Goal: Information Seeking & Learning: Learn about a topic

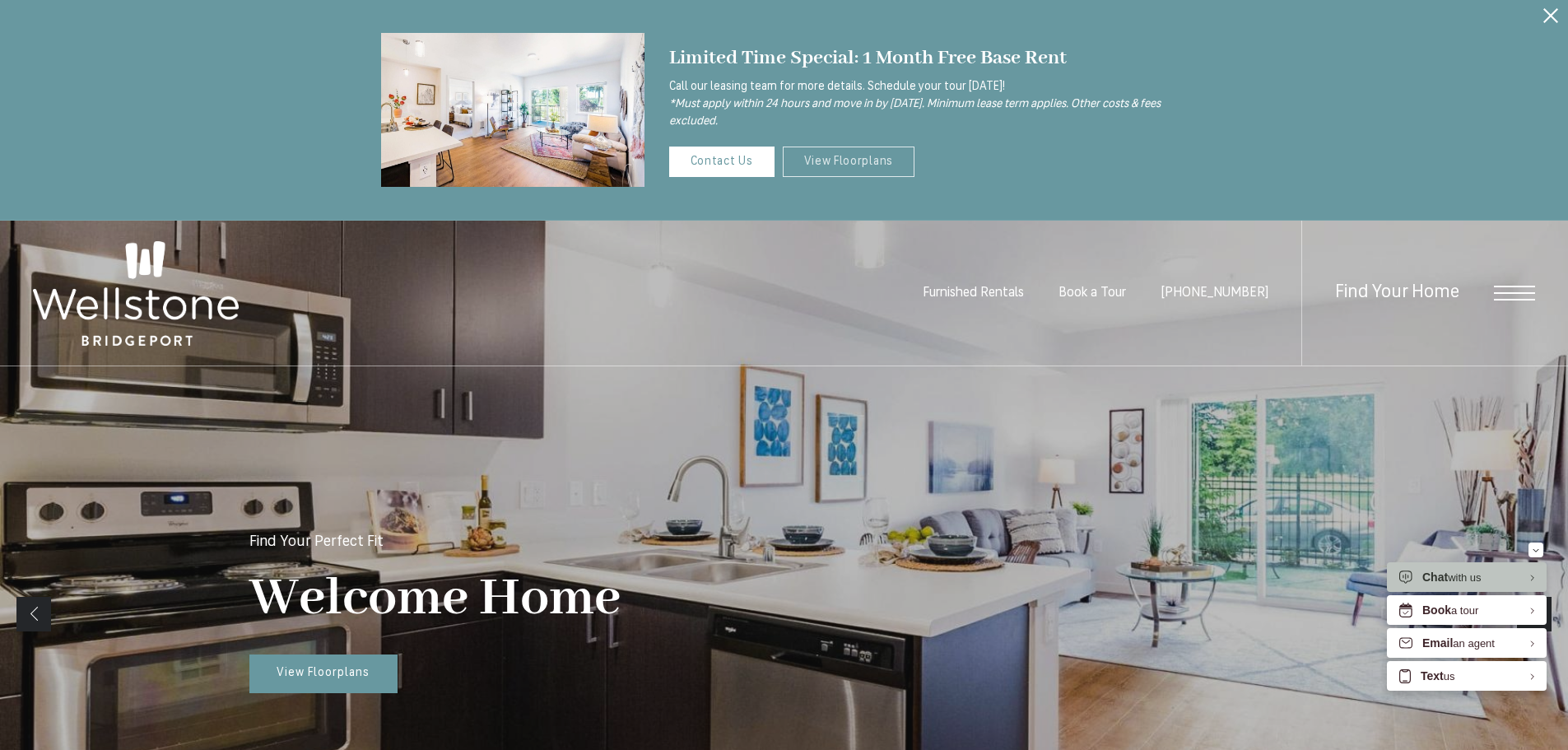
click at [813, 154] on link "View Floorplans" at bounding box center [849, 162] width 133 height 30
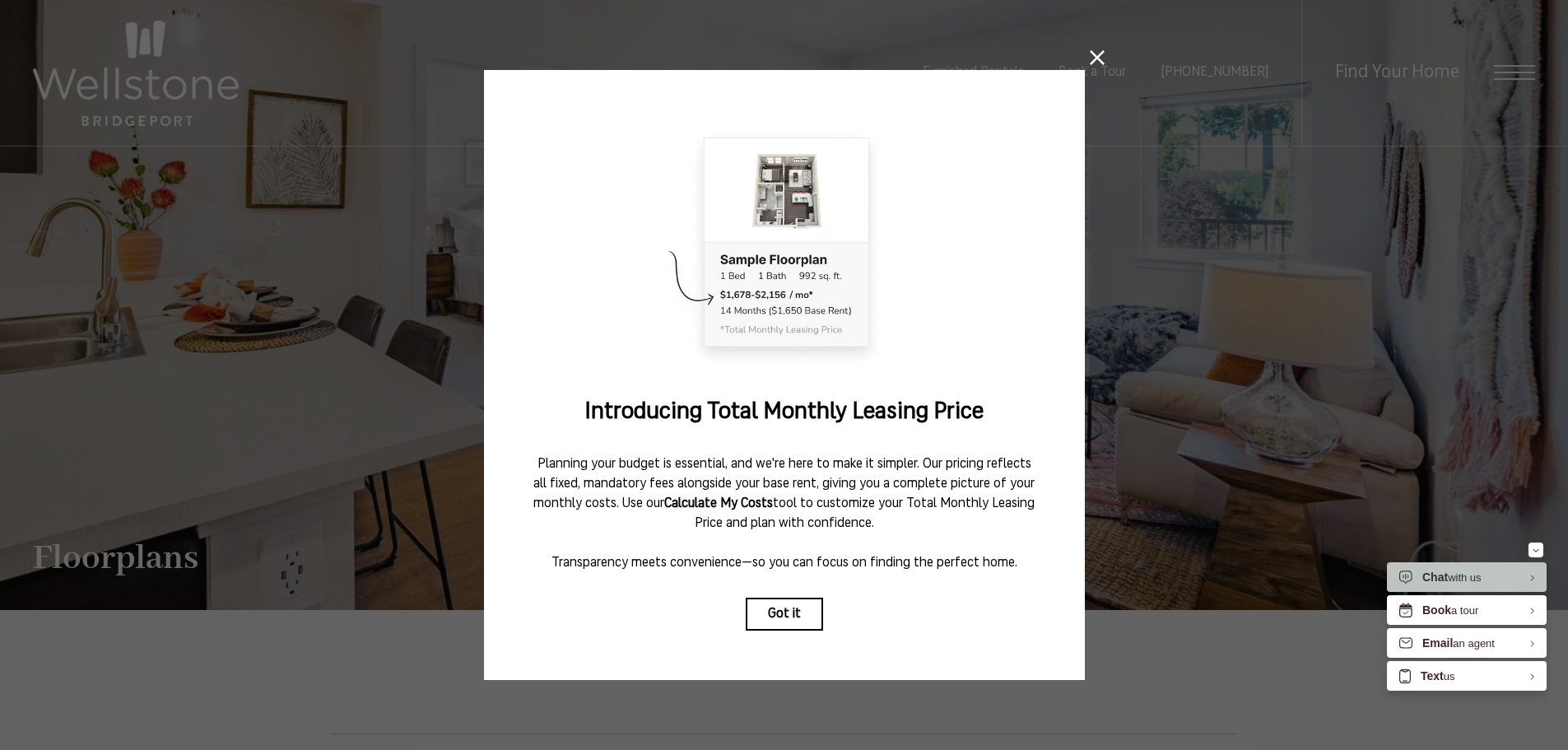
click at [1090, 52] on icon at bounding box center [1098, 57] width 15 height 15
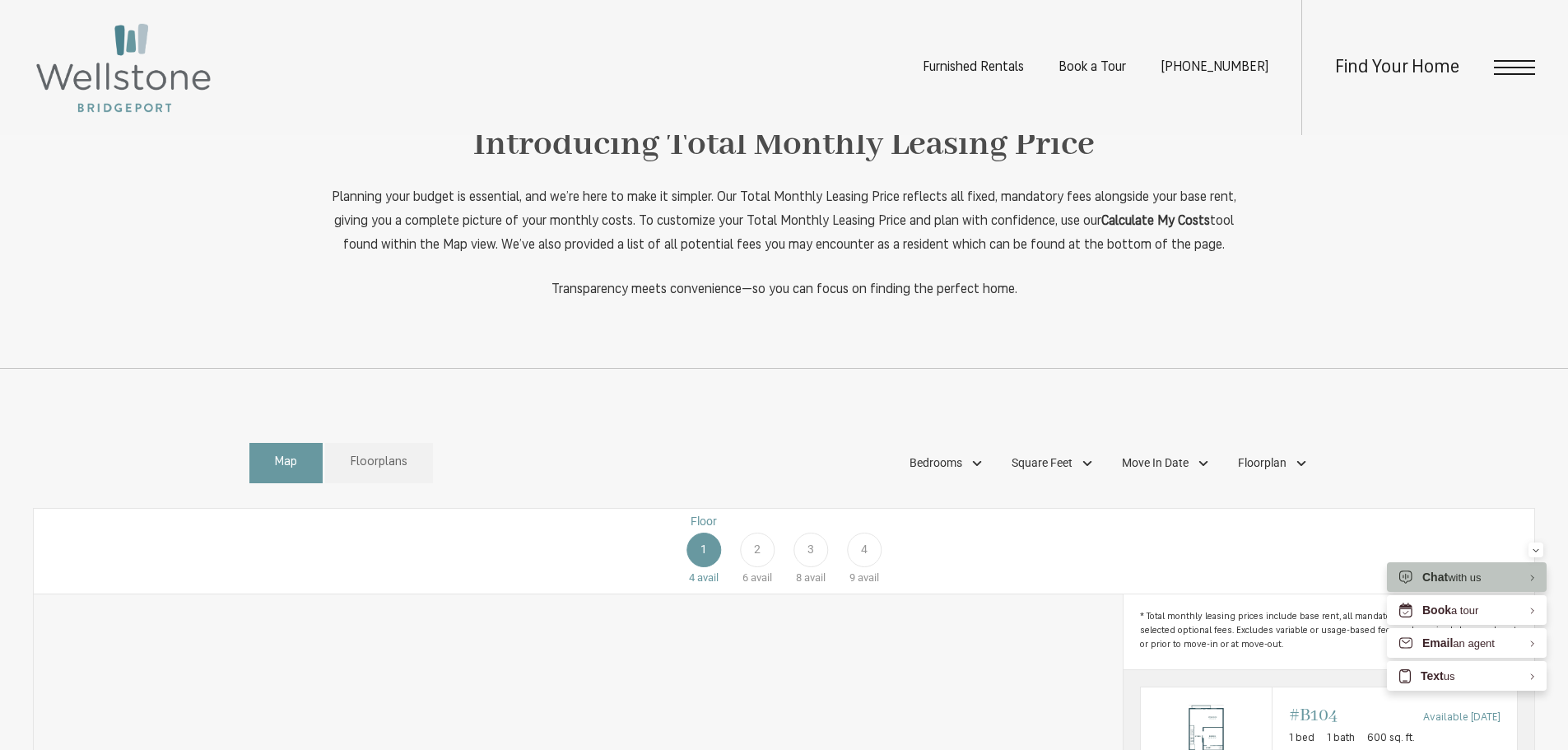
scroll to position [906, 0]
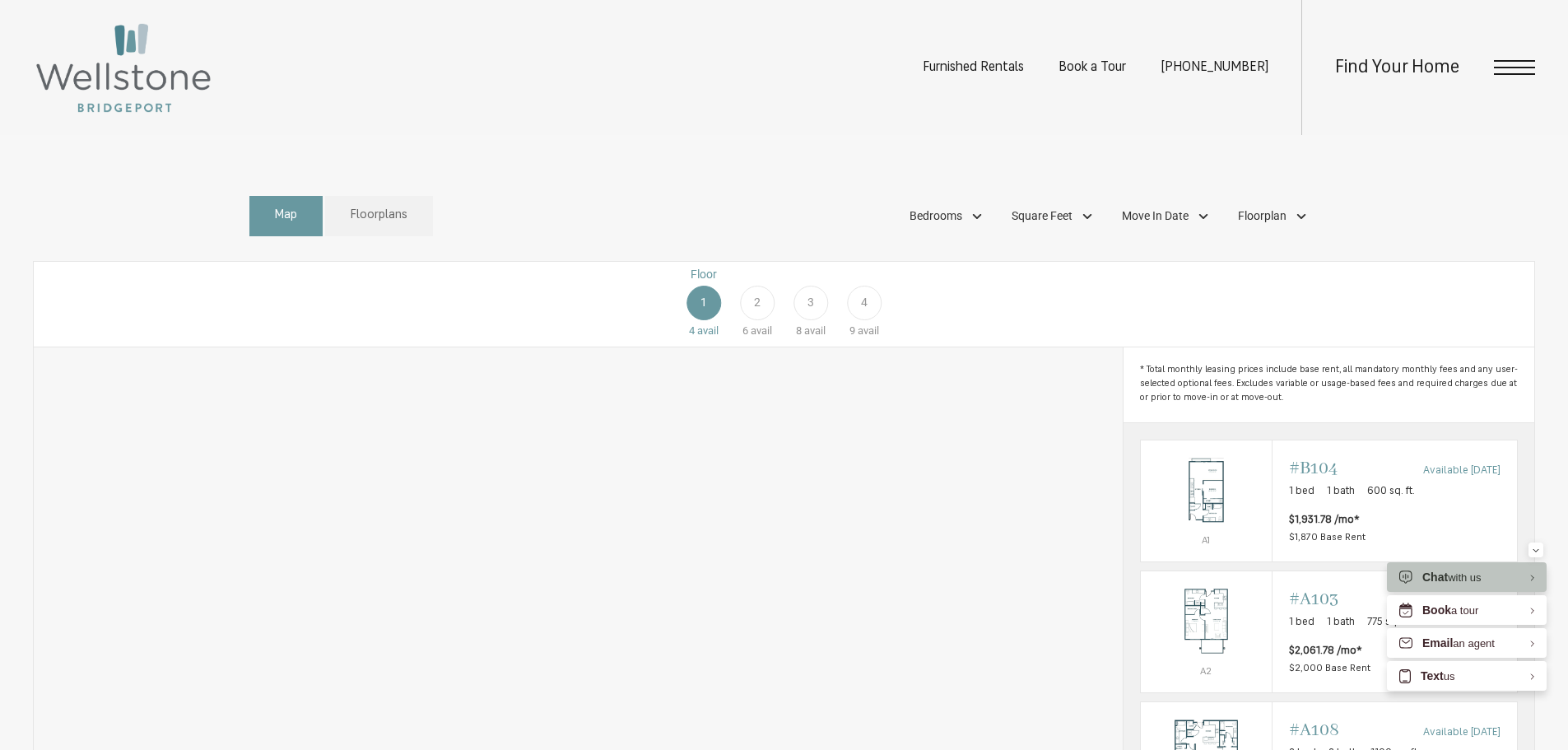
click at [918, 221] on div "Map Floorplans Bedrooms Studio 1 Bedroom 2 Bedroom" at bounding box center [784, 216] width 1071 height 56
click at [925, 225] on span "Bedrooms" at bounding box center [935, 216] width 53 height 17
click at [918, 272] on span "Studio" at bounding box center [906, 263] width 59 height 18
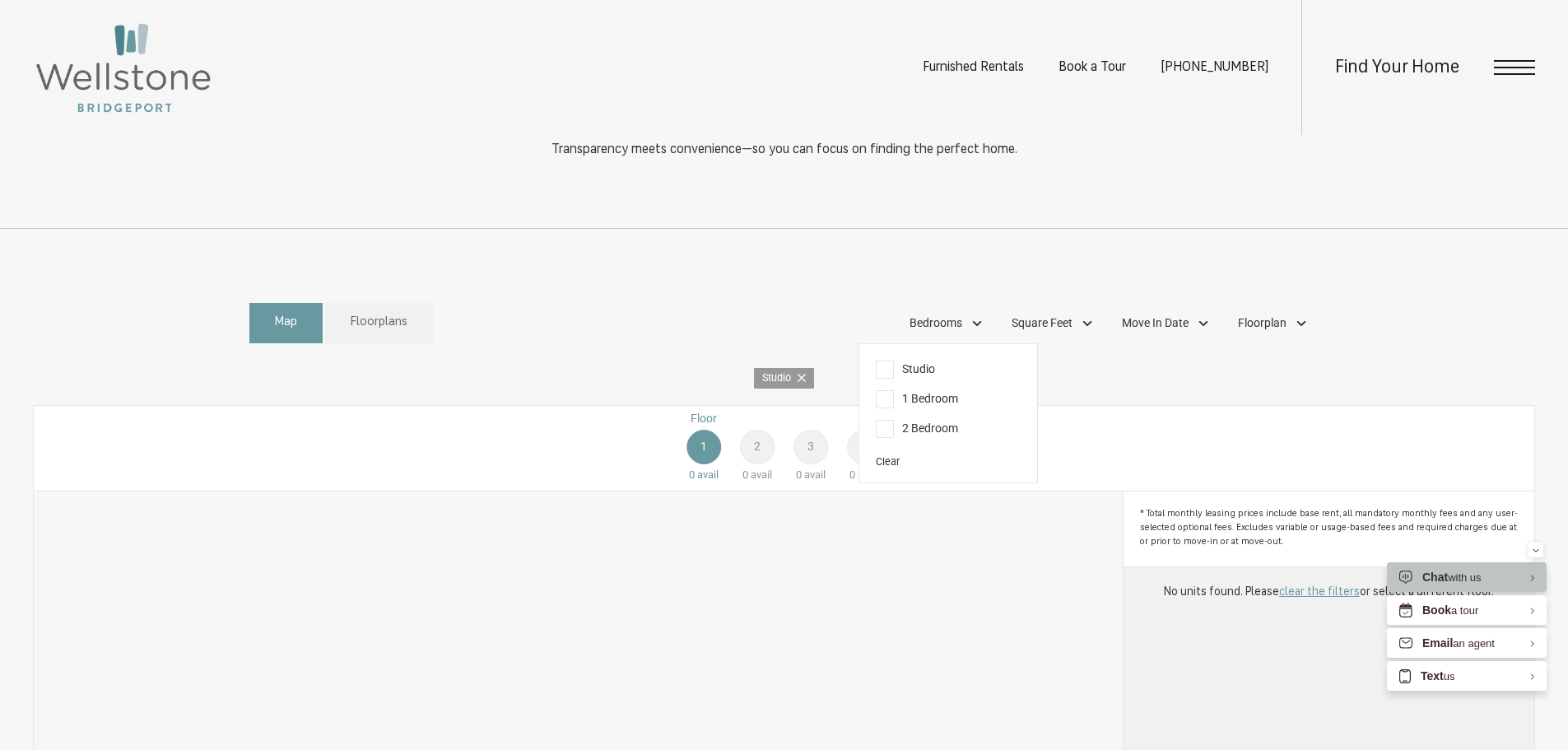
scroll to position [902, 0]
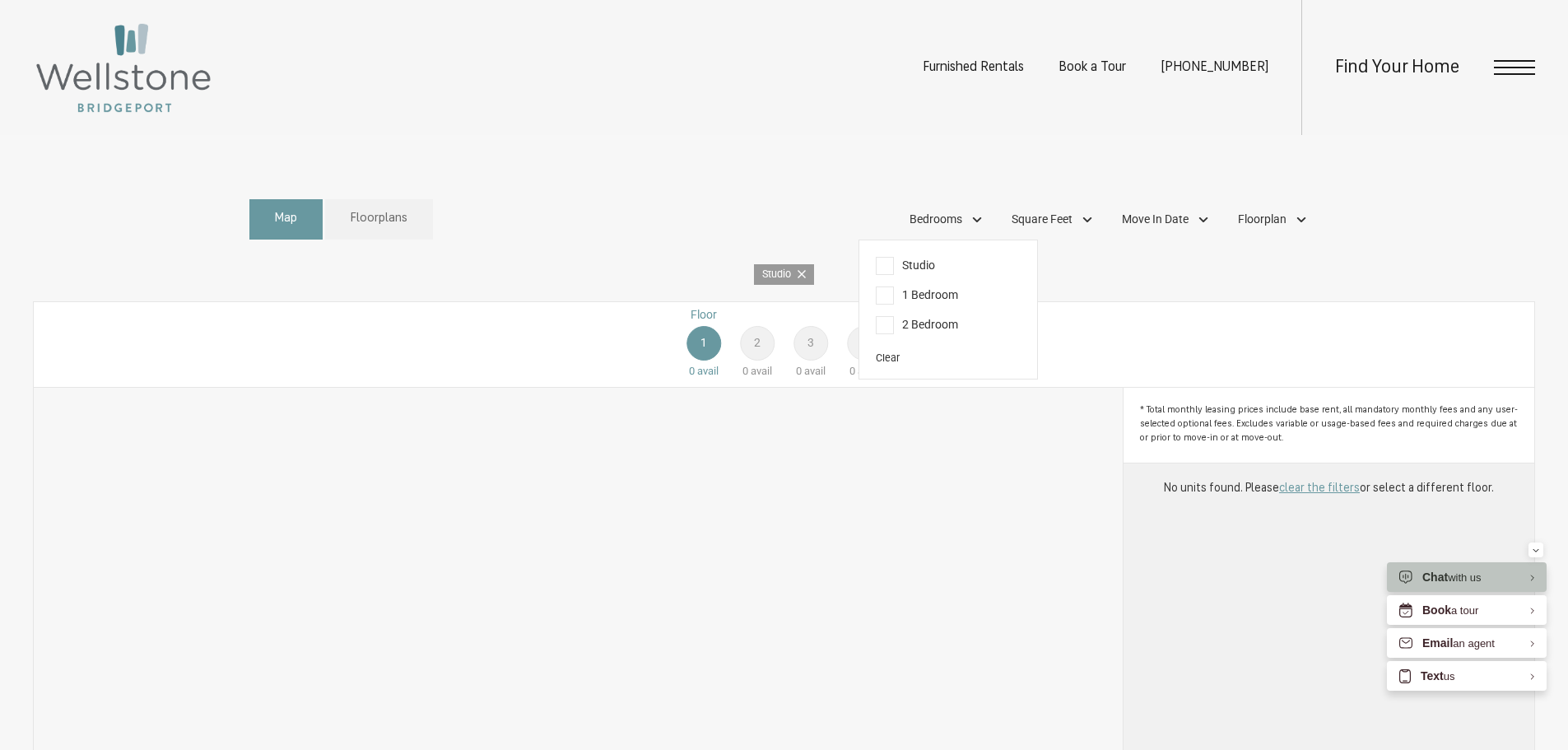
click at [899, 275] on span "Studio" at bounding box center [906, 266] width 59 height 18
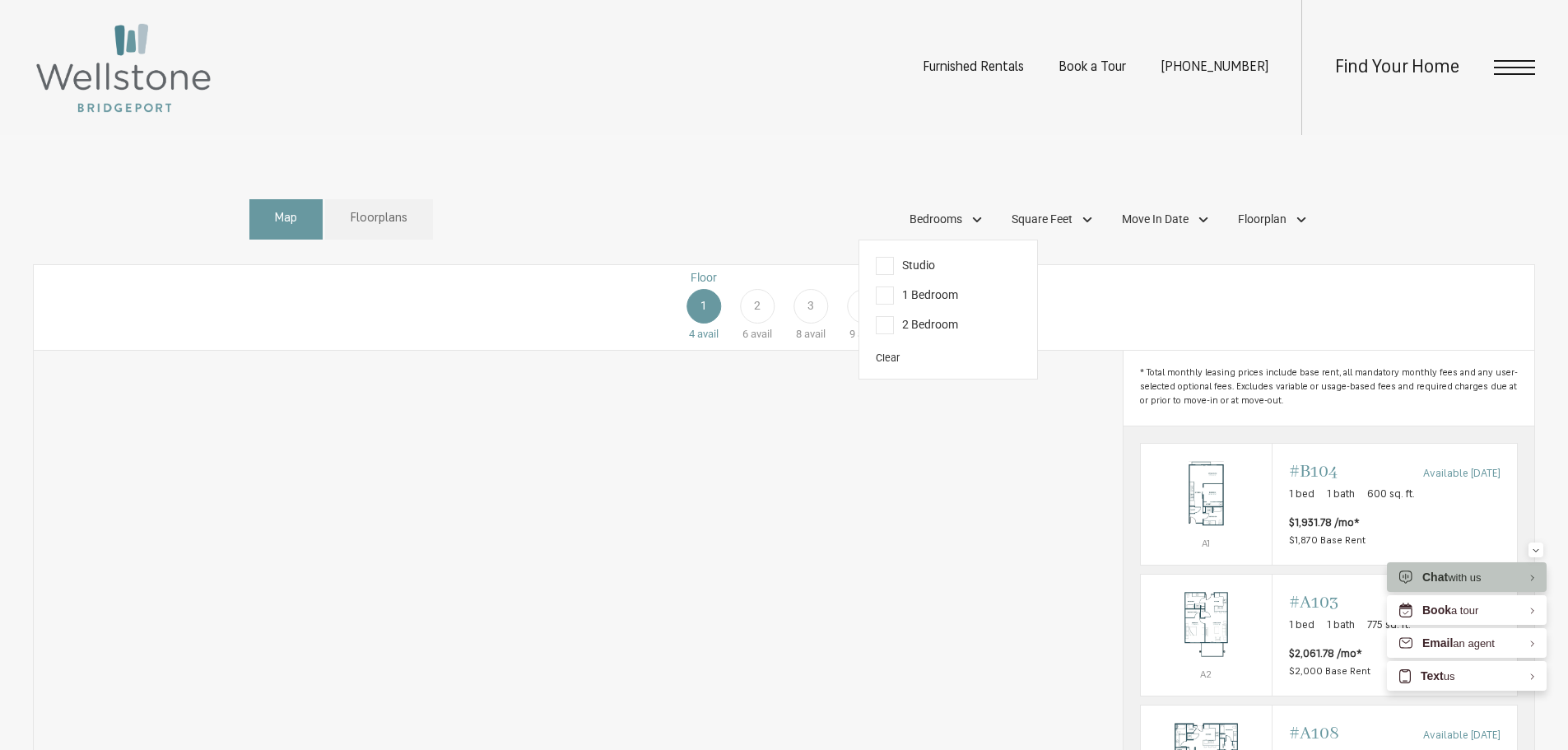
click at [903, 305] on span "1 Bedroom" at bounding box center [918, 296] width 82 height 18
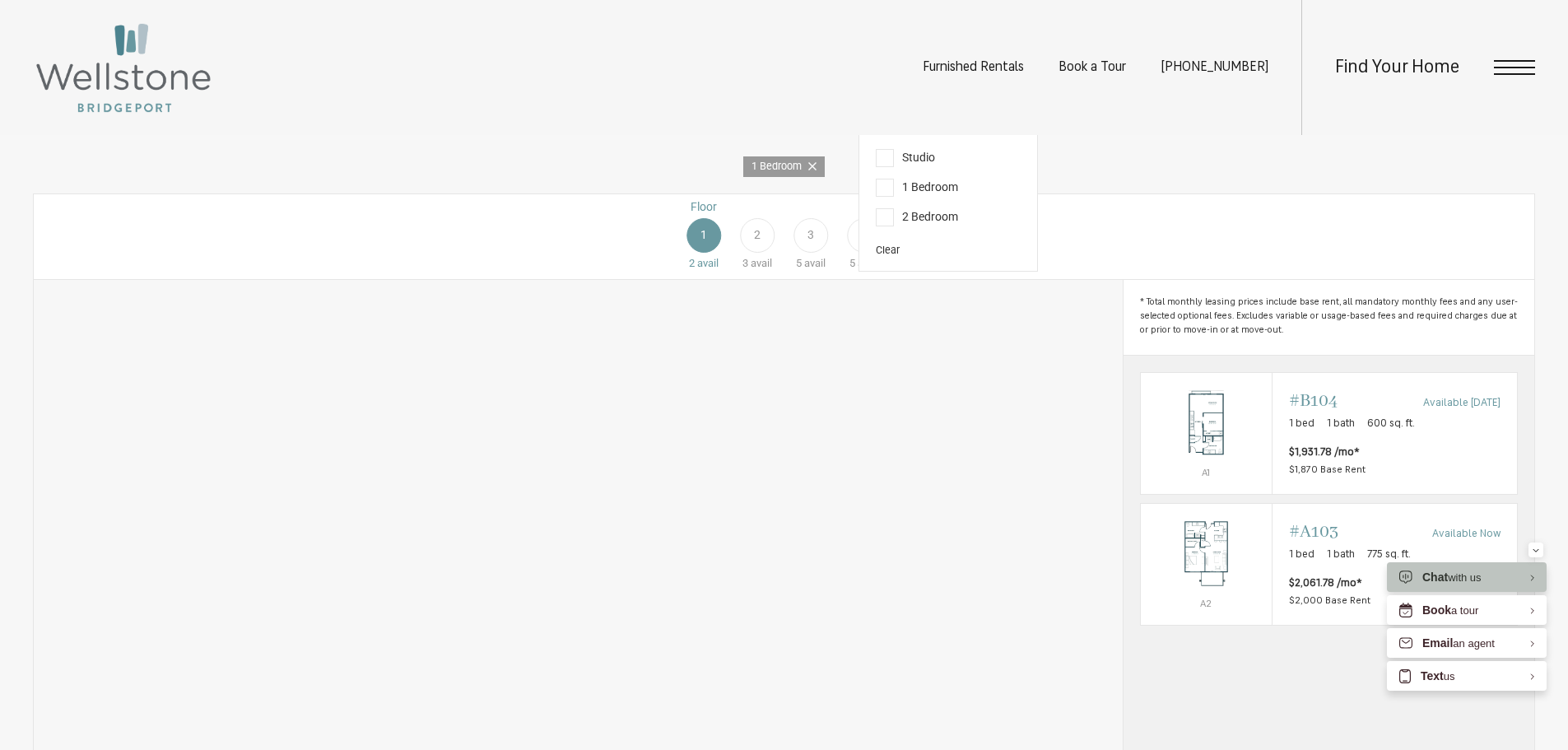
scroll to position [985, 0]
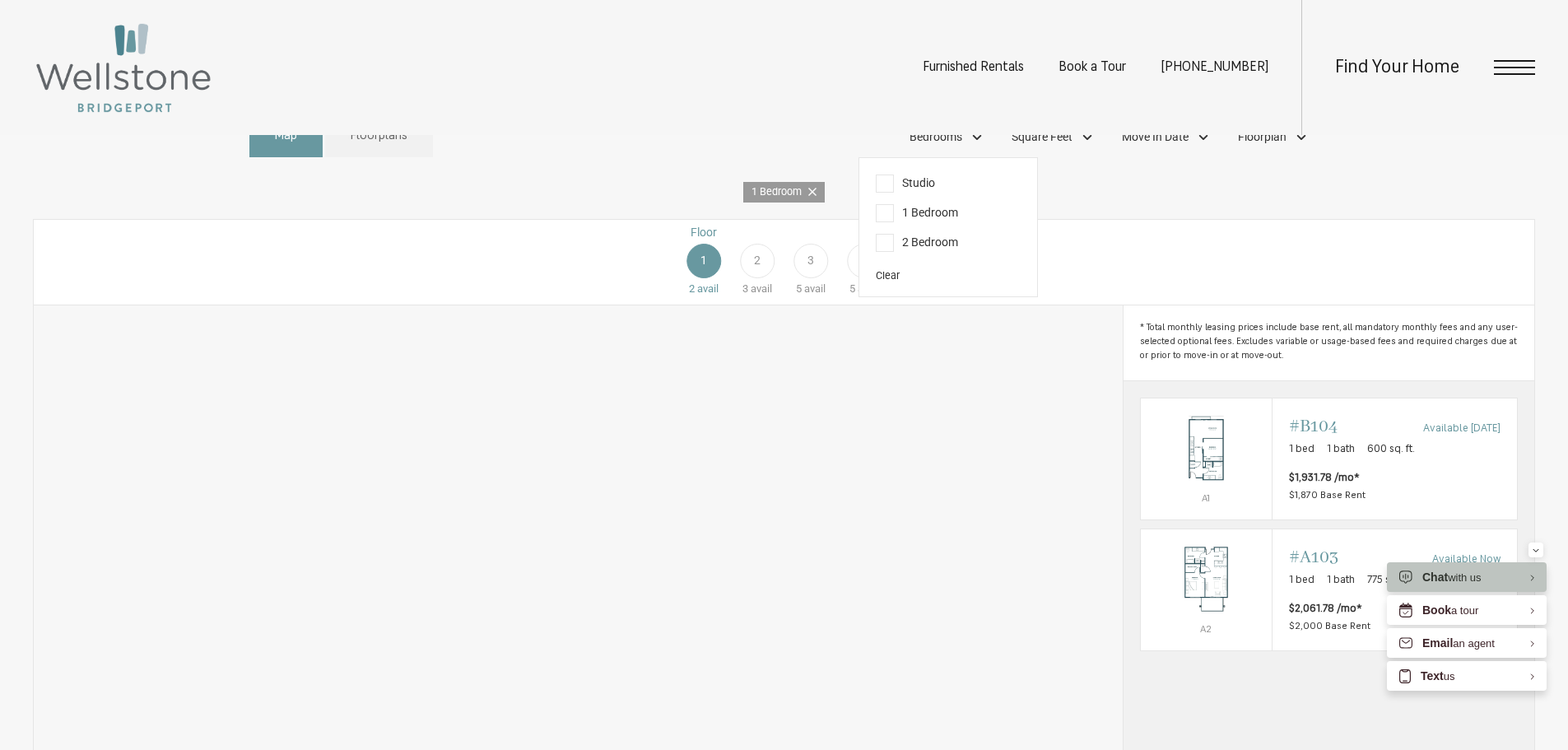
click at [769, 279] on div "2" at bounding box center [757, 261] width 35 height 35
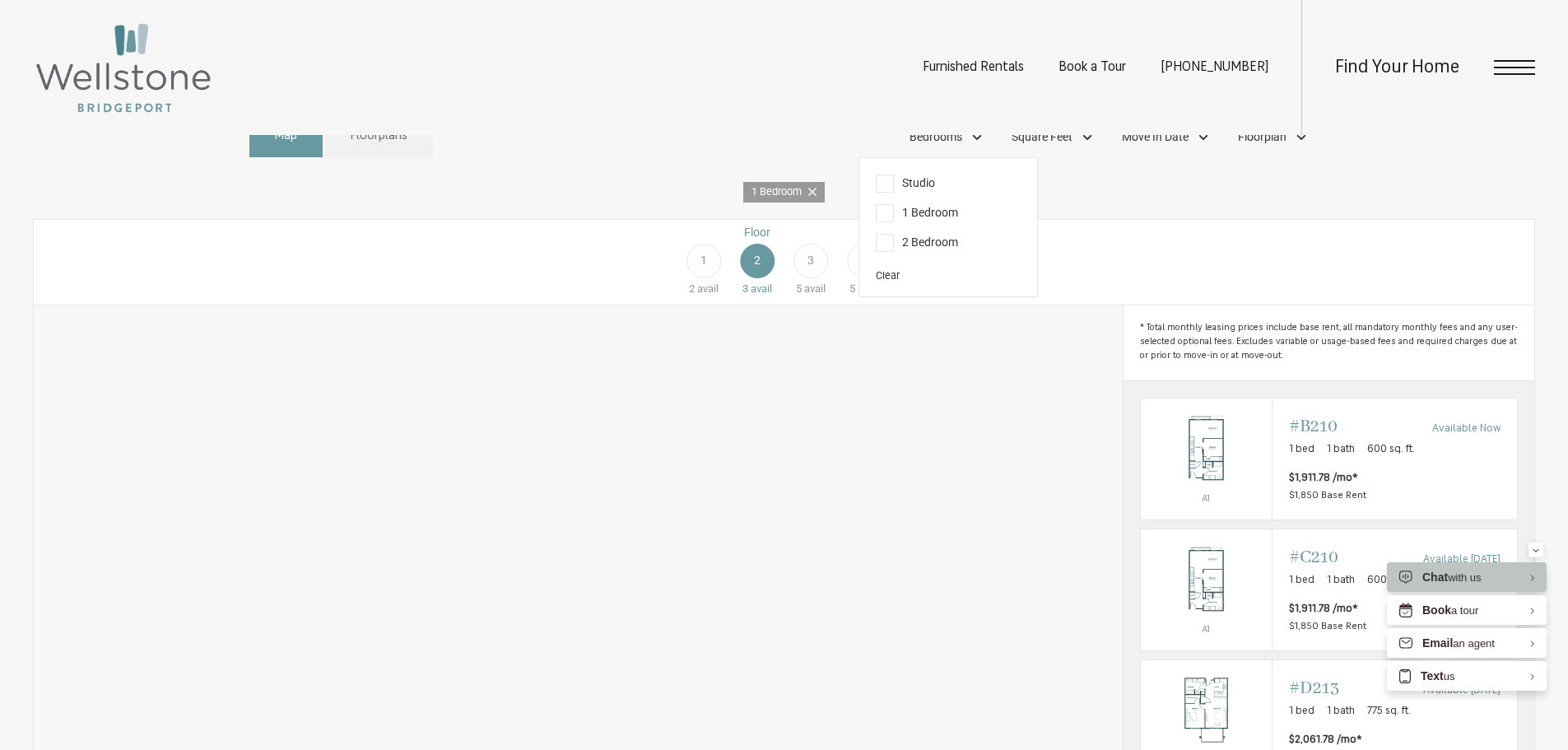
click at [880, 222] on span "1 Bedroom" at bounding box center [918, 213] width 82 height 18
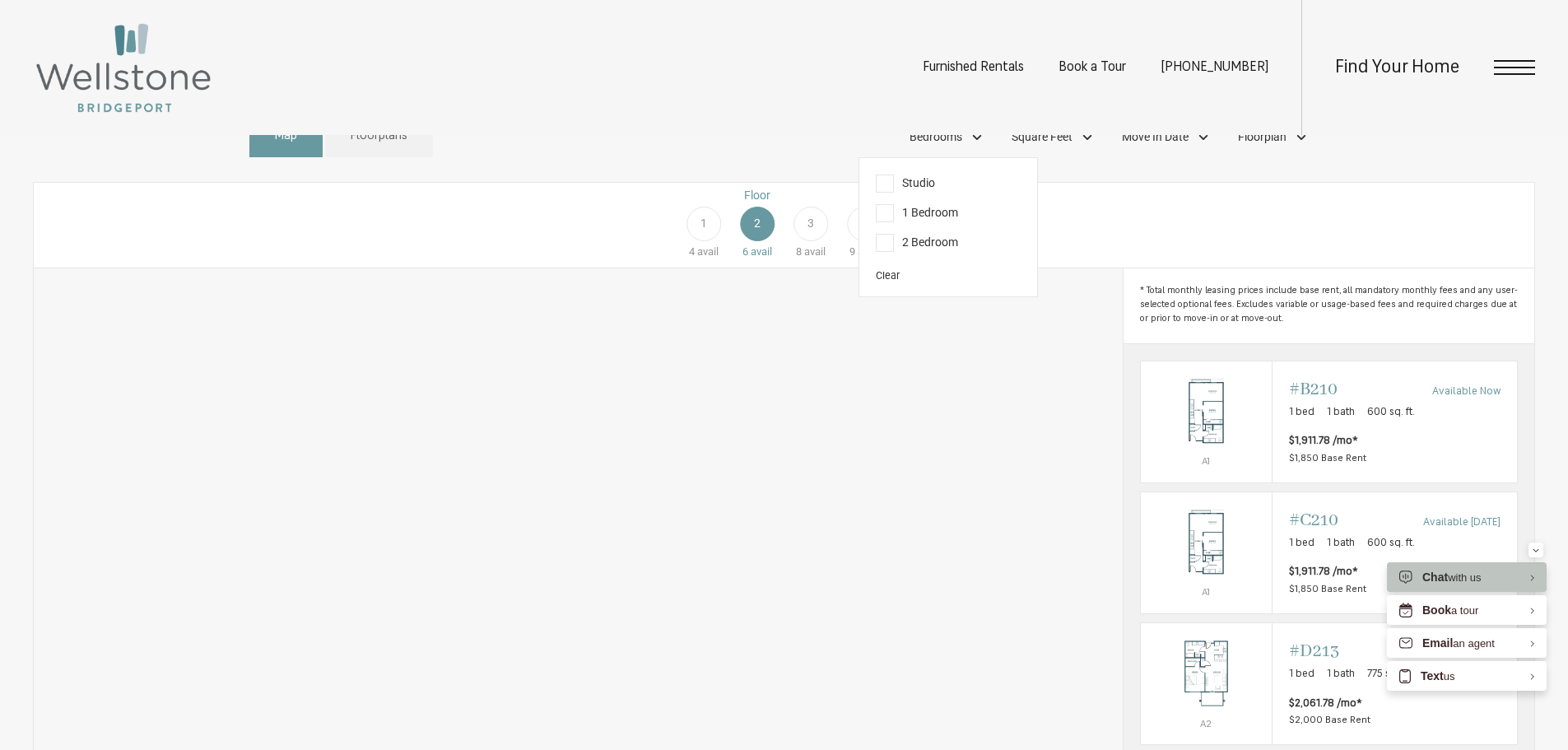
click at [1131, 252] on div "Floor 1 4 avail Floor 2 6 avail Floor 3 8 avail Floor 4 9 avail" at bounding box center [1426, 224] width 1501 height 73
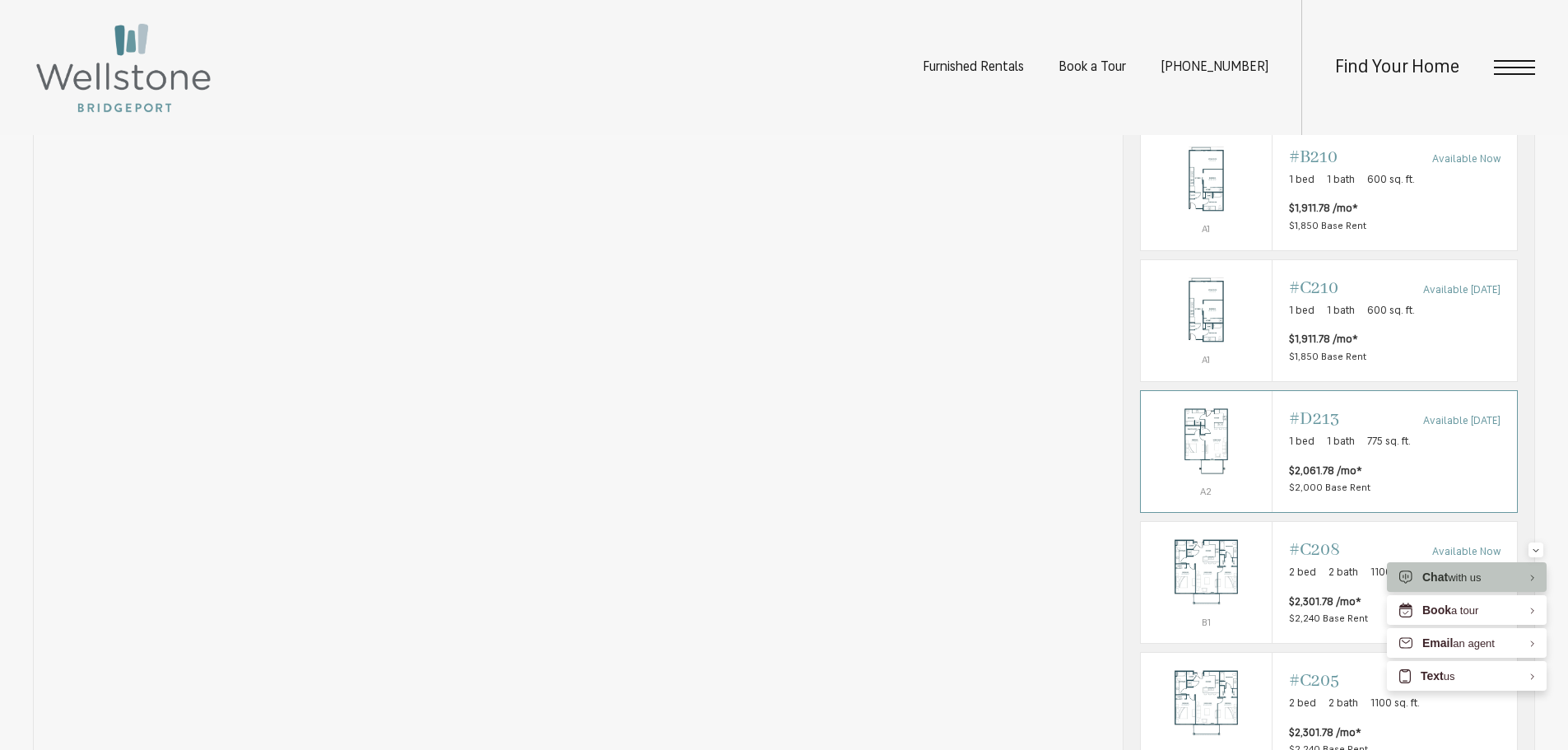
scroll to position [902, 0]
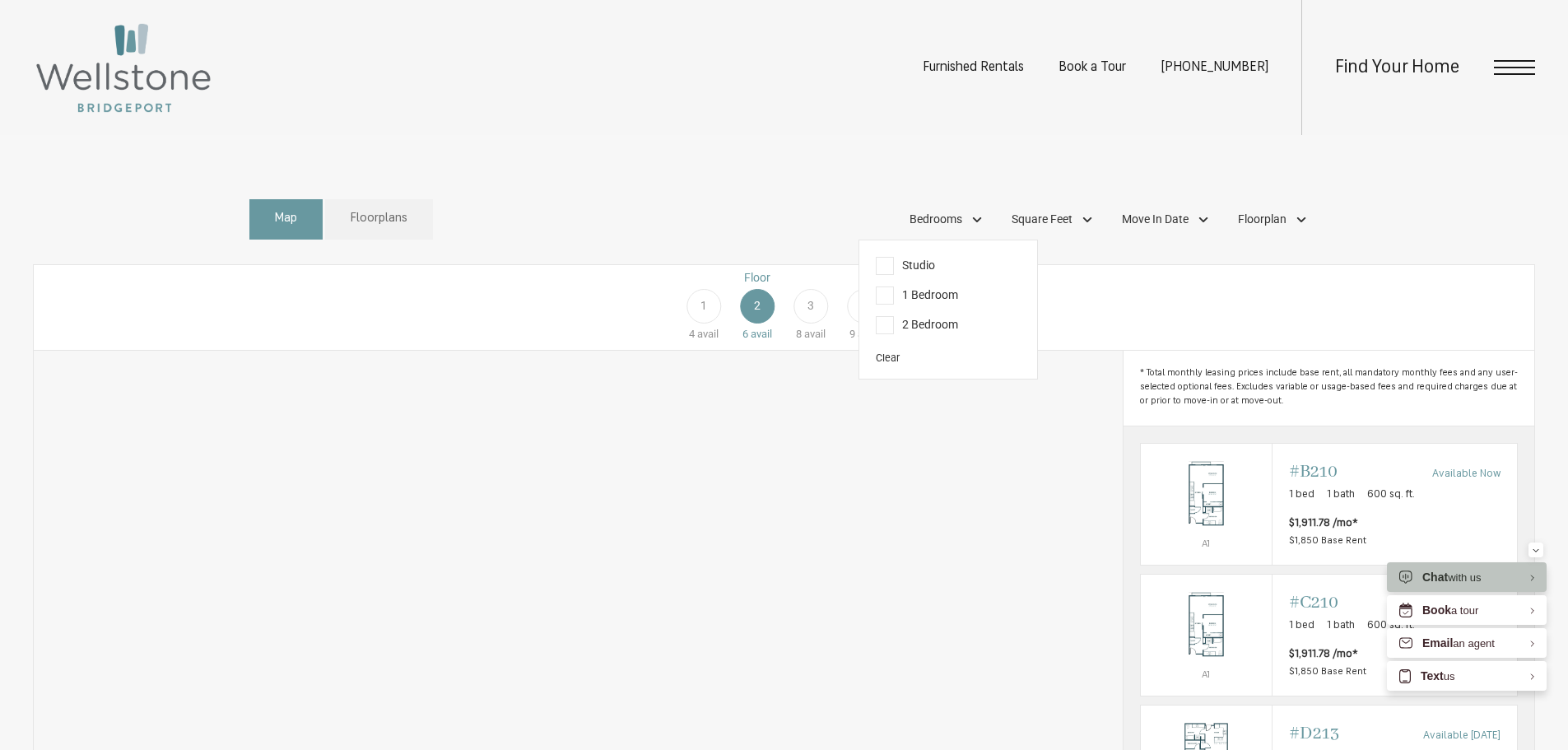
click at [1168, 303] on div "Floor 1 4 avail Floor 2 6 avail Floor 3 8 avail Floor 4 9 avail" at bounding box center [1426, 306] width 1501 height 73
